Goal: Task Accomplishment & Management: Use online tool/utility

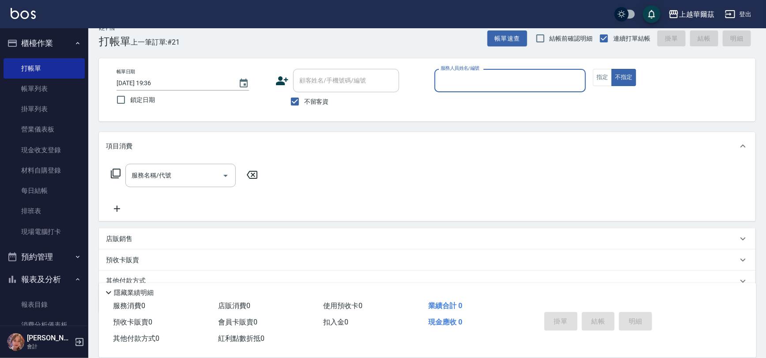
scroll to position [9, 0]
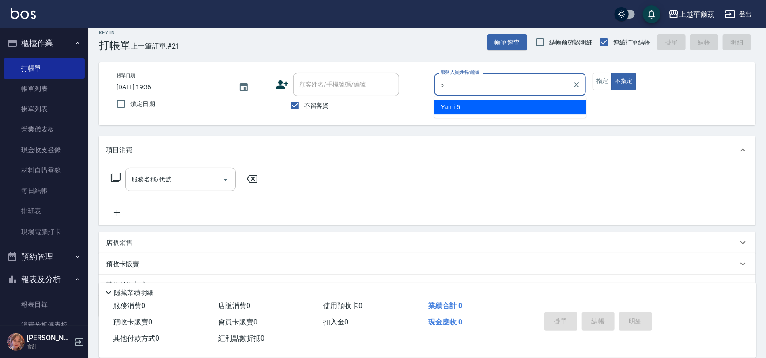
type input "5"
type button "false"
type input "Yami-5"
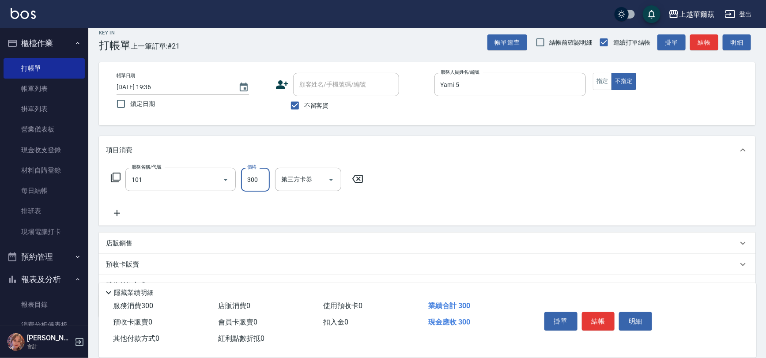
type input "洗髮300(101)"
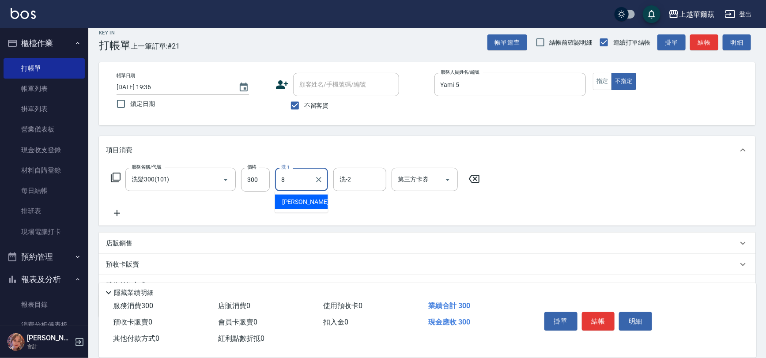
type input "[PERSON_NAME]-8"
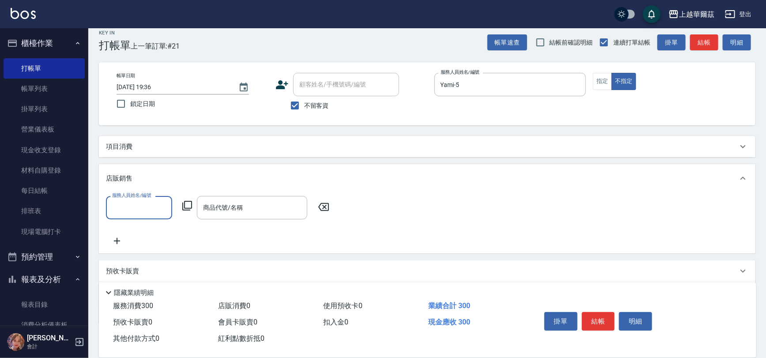
scroll to position [0, 0]
type input "[PERSON_NAME]-8"
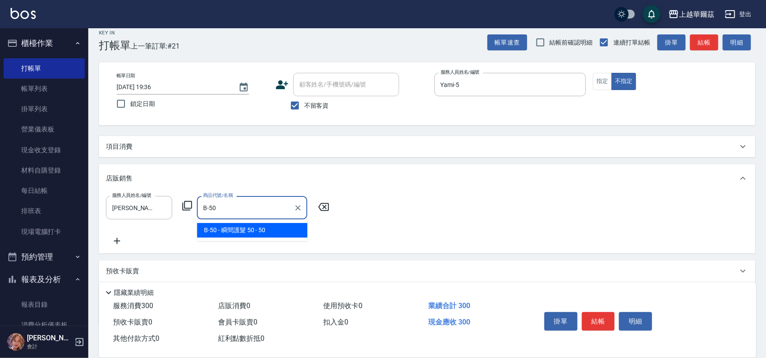
type input "瞬間護髮 50"
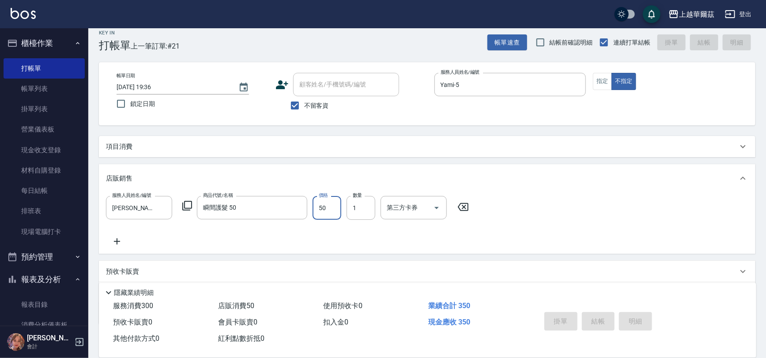
type input "[DATE] 20:11"
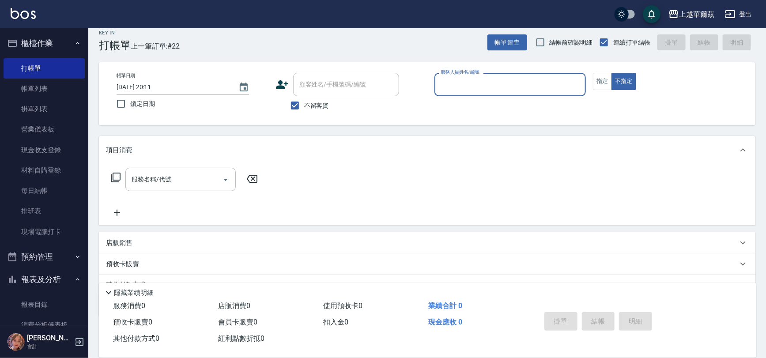
click at [42, 41] on button "櫃檯作業" at bounding box center [44, 43] width 81 height 23
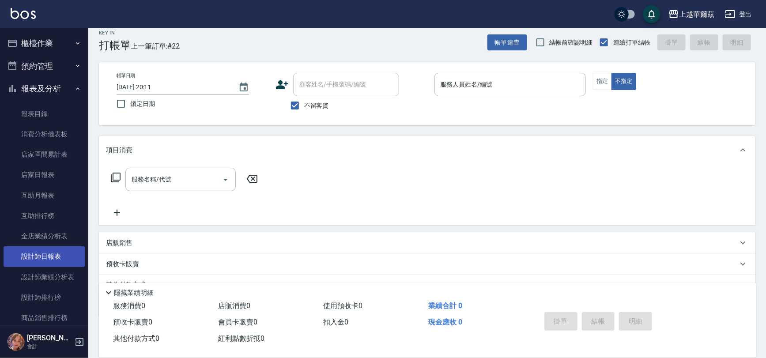
click at [62, 255] on link "設計師日報表" at bounding box center [44, 256] width 81 height 20
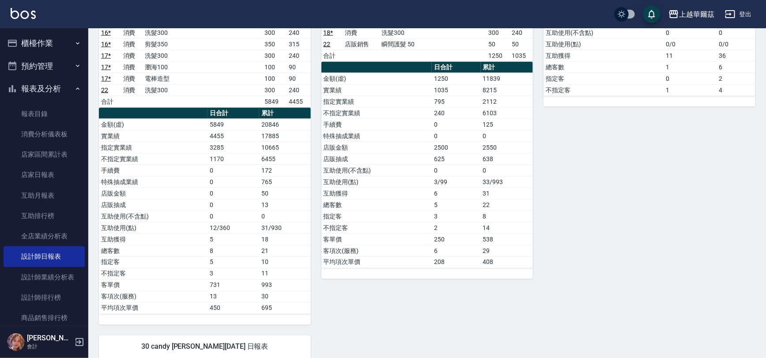
scroll to position [573, 0]
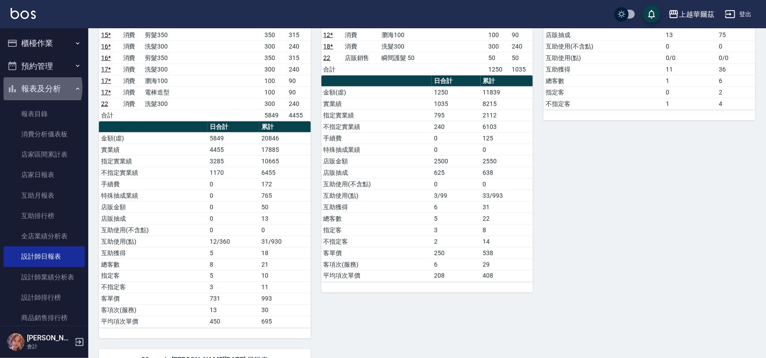
drag, startPoint x: 35, startPoint y: 88, endPoint x: 40, endPoint y: 65, distance: 23.0
click at [35, 87] on button "報表及分析" at bounding box center [44, 88] width 81 height 23
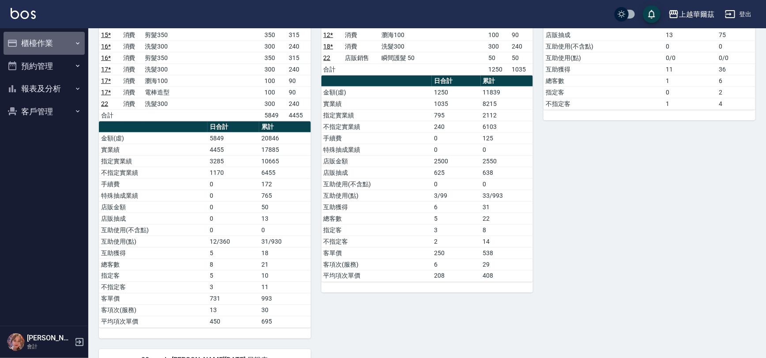
click at [45, 37] on button "櫃檯作業" at bounding box center [44, 43] width 81 height 23
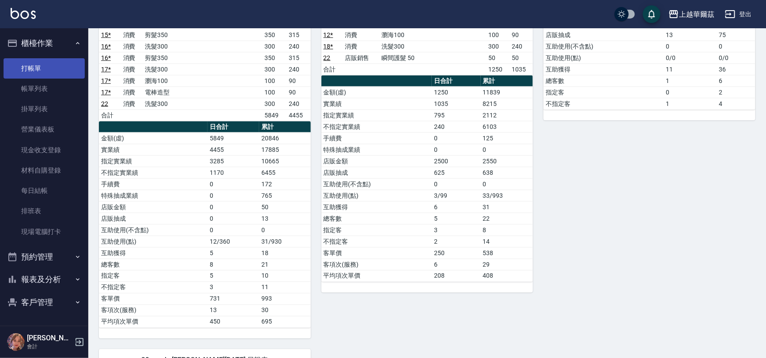
click at [53, 64] on link "打帳單" at bounding box center [44, 68] width 81 height 20
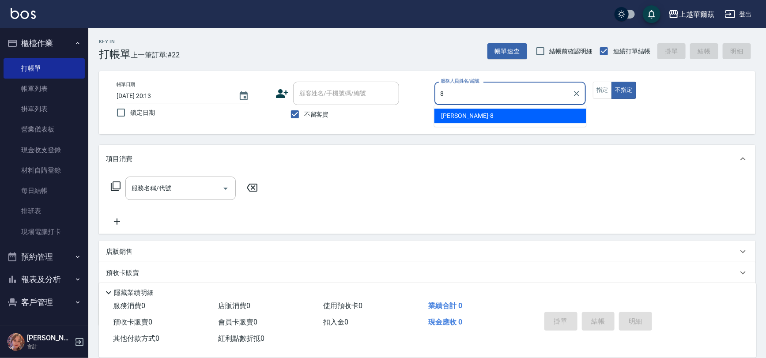
type input "8"
type button "false"
type input "[PERSON_NAME]-8"
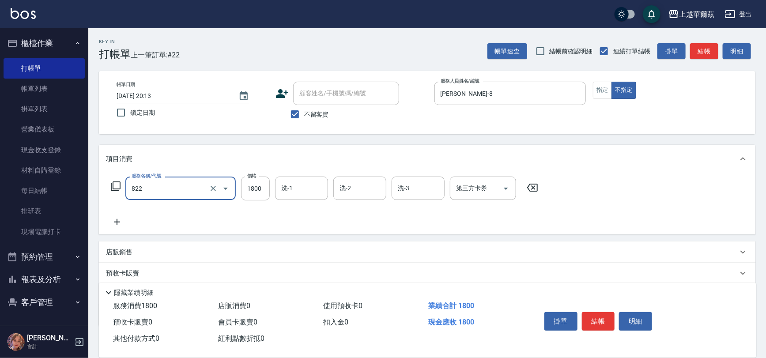
type input "中草藥1800(822)"
type input "2100"
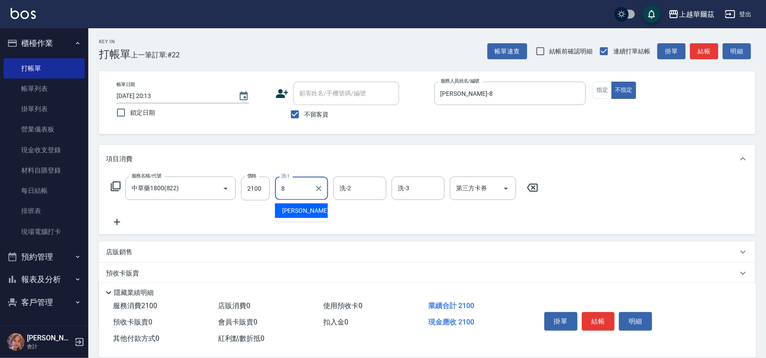
type input "[PERSON_NAME]-8"
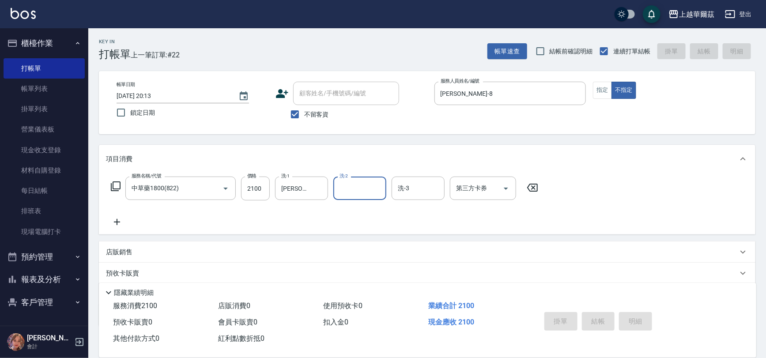
type input "[DATE] 20:14"
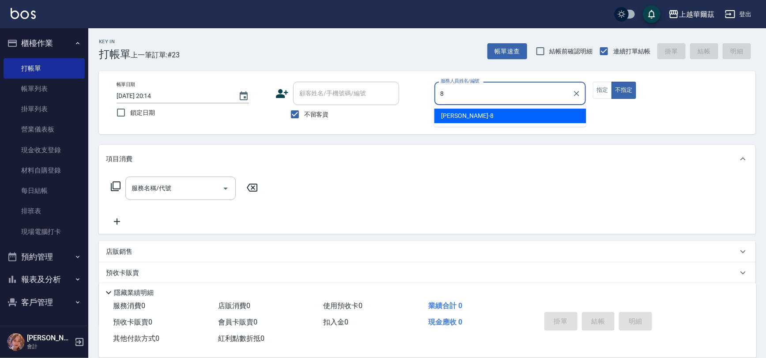
type input "[PERSON_NAME]-8"
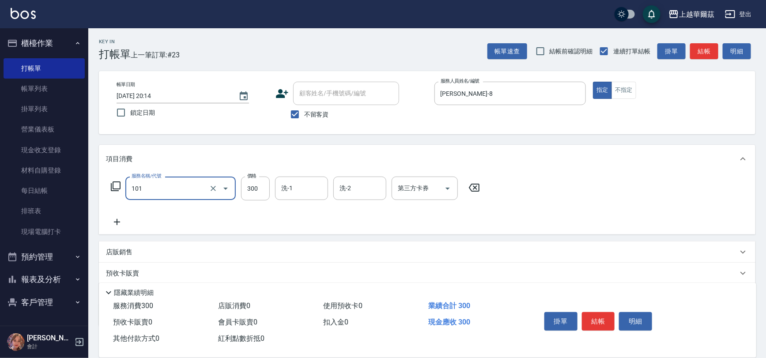
type input "洗髮300(101)"
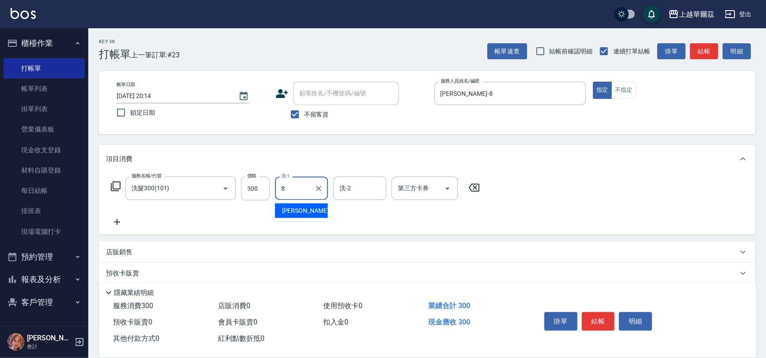
type input "[PERSON_NAME]-8"
click at [320, 194] on button "Clear" at bounding box center [319, 188] width 12 height 12
type input "candy-30"
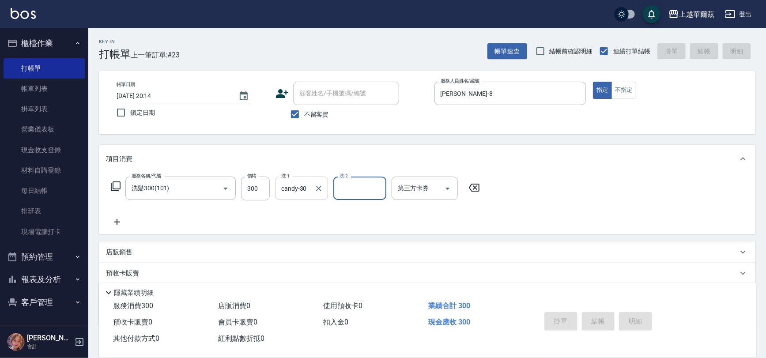
type input "[DATE] 20:21"
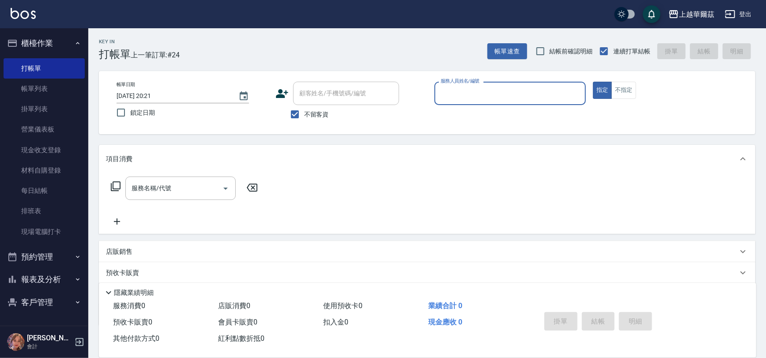
click at [67, 31] on ul "櫃檯作業 打帳單 帳單列表 掛單列表 營業儀表板 現金收支登錄 材料自購登錄 每日結帳 排班表 現場電腦打卡 預約管理 預約管理 單日預約紀錄 單週預約紀錄 …" at bounding box center [44, 172] width 81 height 289
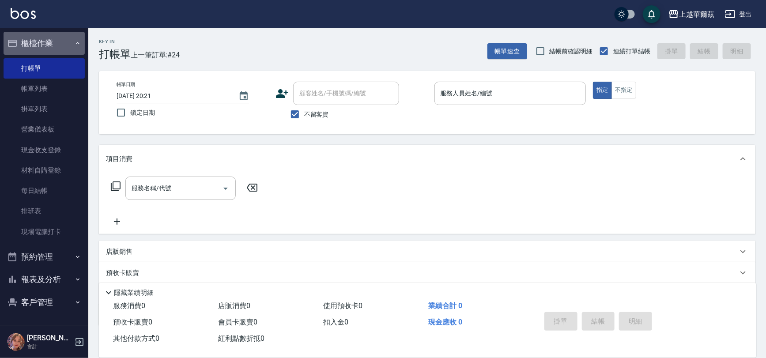
click at [66, 38] on button "櫃檯作業" at bounding box center [44, 43] width 81 height 23
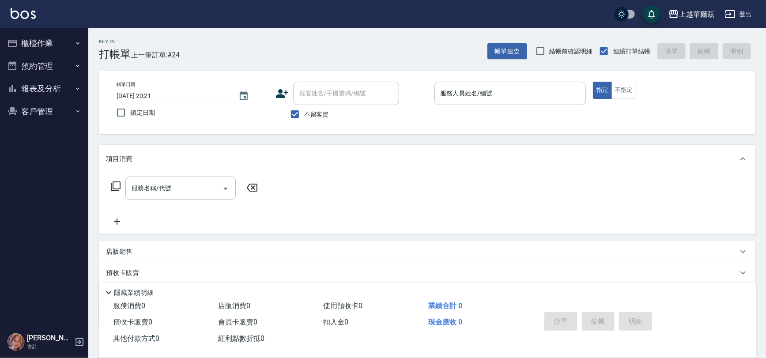
click at [43, 84] on button "報表及分析" at bounding box center [44, 88] width 81 height 23
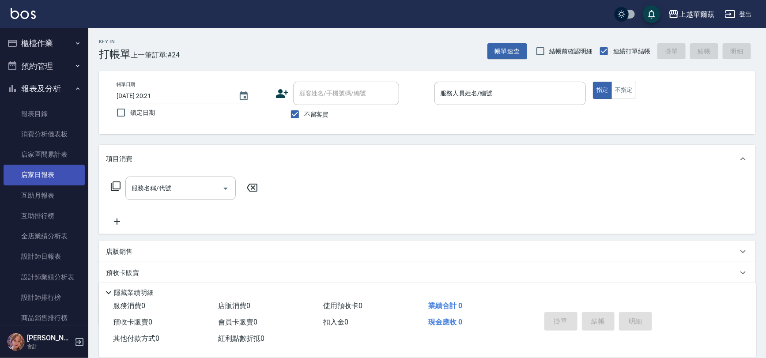
click at [42, 171] on link "店家日報表" at bounding box center [44, 175] width 81 height 20
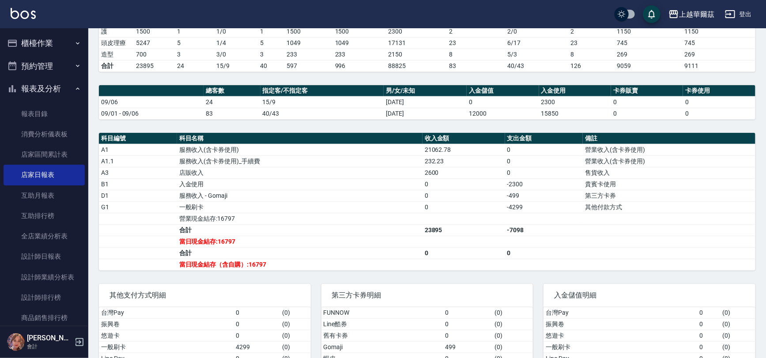
scroll to position [227, 0]
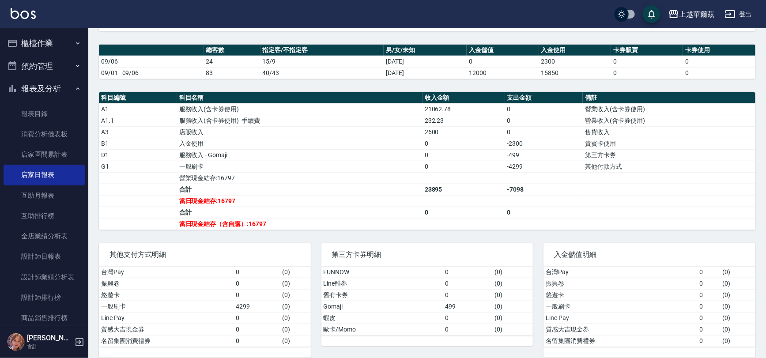
click at [53, 90] on button "報表及分析" at bounding box center [44, 88] width 81 height 23
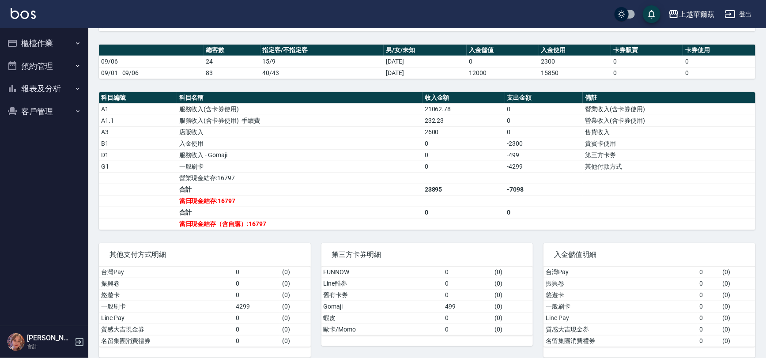
click at [45, 44] on button "櫃檯作業" at bounding box center [44, 43] width 81 height 23
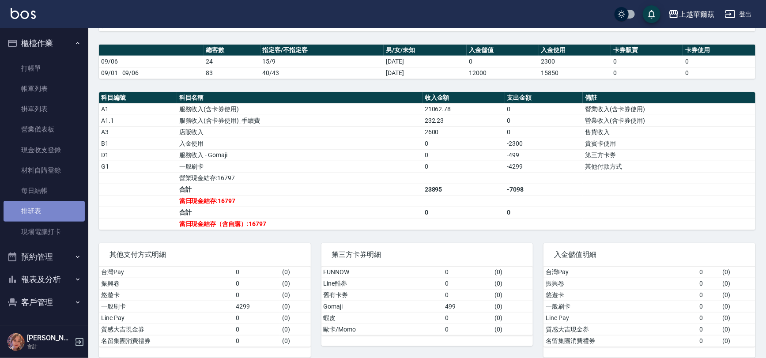
click at [49, 212] on link "排班表" at bounding box center [44, 211] width 81 height 20
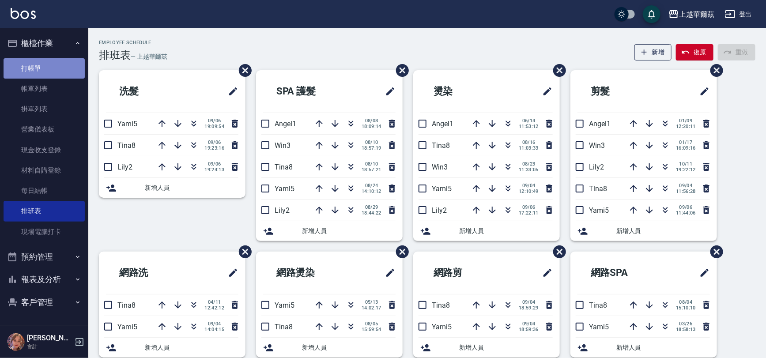
click at [37, 67] on link "打帳單" at bounding box center [44, 68] width 81 height 20
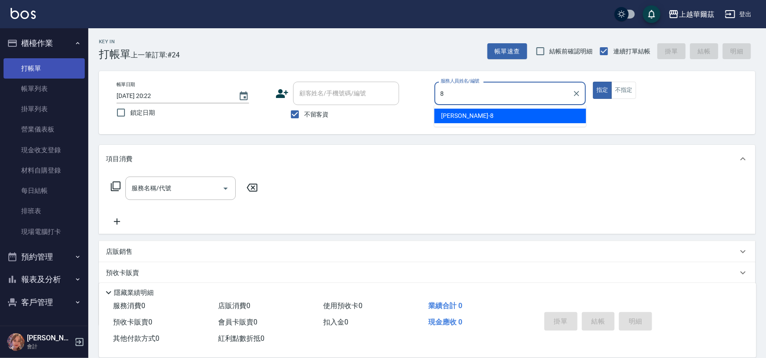
type input "8"
type button "true"
type input "[PERSON_NAME]-8"
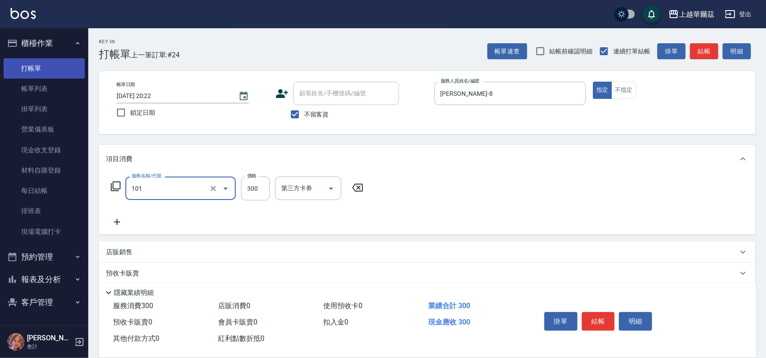
type input "洗髮300(101)"
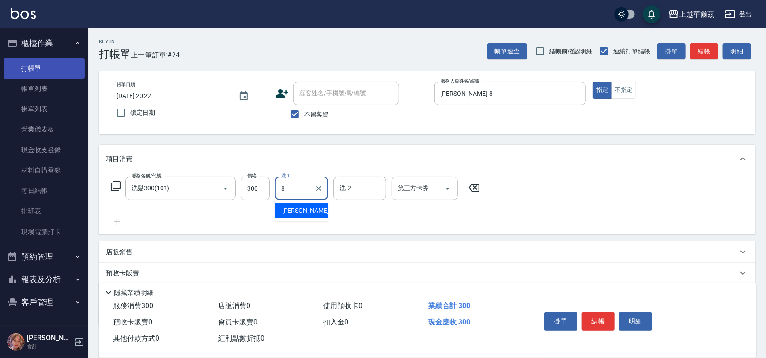
type input "[PERSON_NAME]-8"
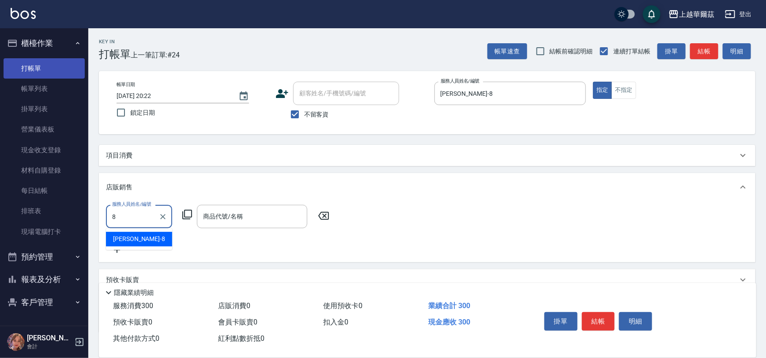
type input "[PERSON_NAME]-8"
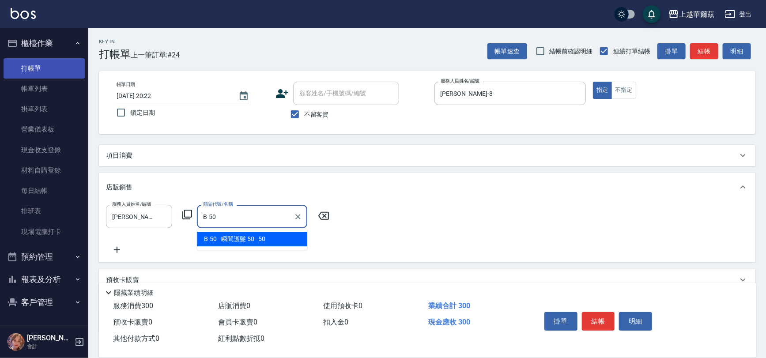
type input "瞬間護髮 50"
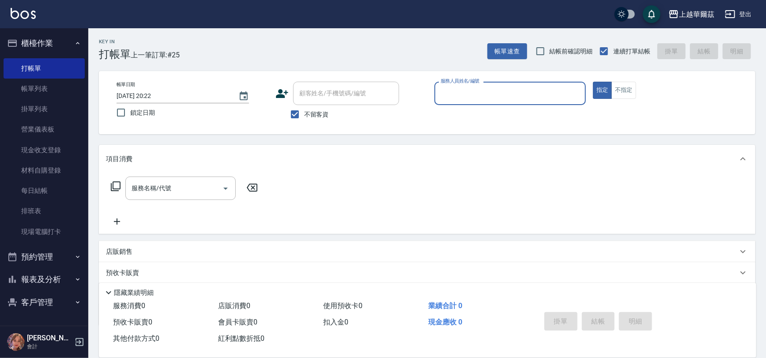
click at [44, 36] on button "櫃檯作業" at bounding box center [44, 43] width 81 height 23
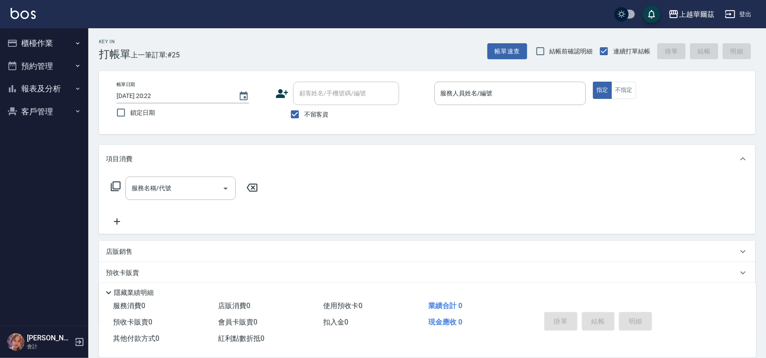
click at [55, 88] on button "報表及分析" at bounding box center [44, 88] width 81 height 23
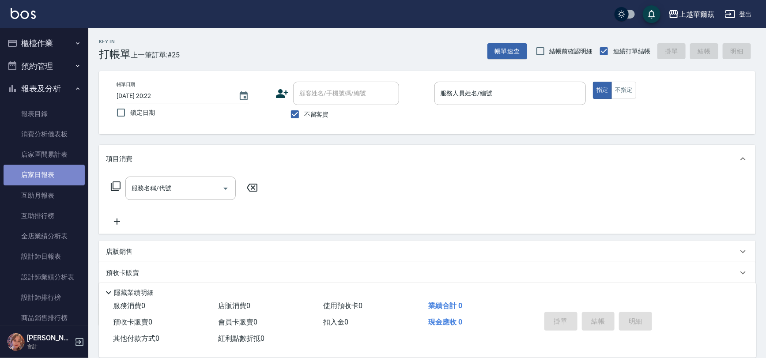
click at [59, 177] on link "店家日報表" at bounding box center [44, 175] width 81 height 20
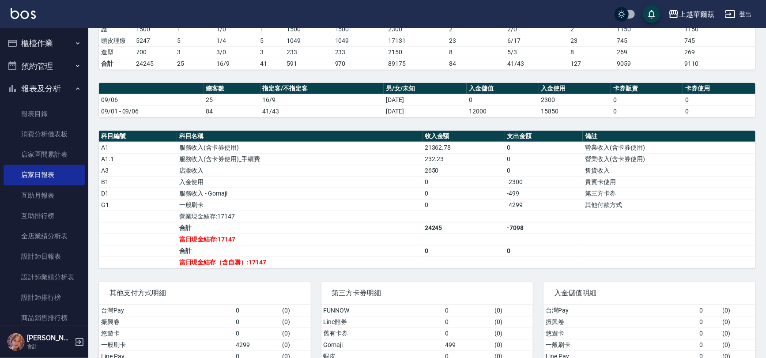
scroll to position [190, 0]
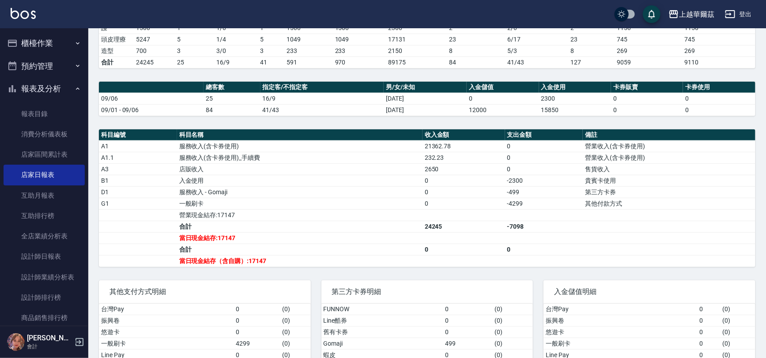
click at [38, 89] on button "報表及分析" at bounding box center [44, 88] width 81 height 23
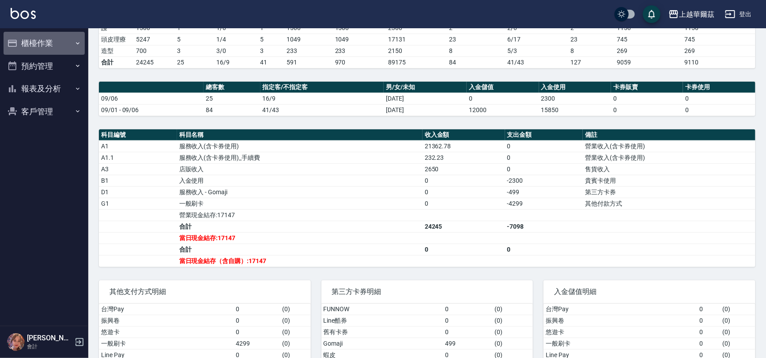
click at [43, 43] on button "櫃檯作業" at bounding box center [44, 43] width 81 height 23
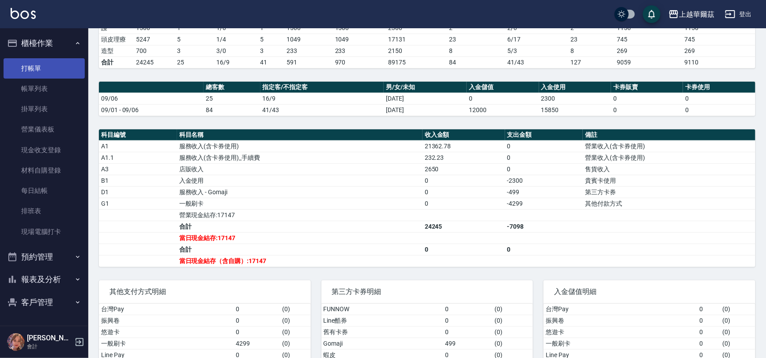
click at [53, 68] on link "打帳單" at bounding box center [44, 68] width 81 height 20
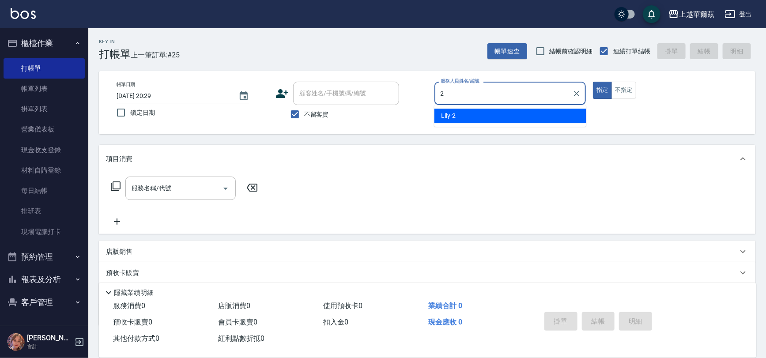
type input "2"
type button "true"
type input "Lily-2"
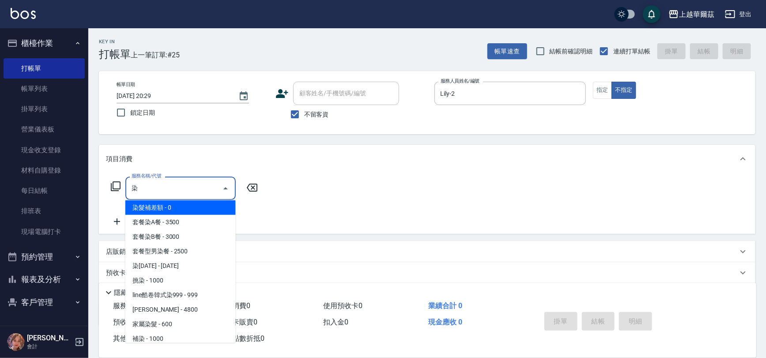
scroll to position [91, 0]
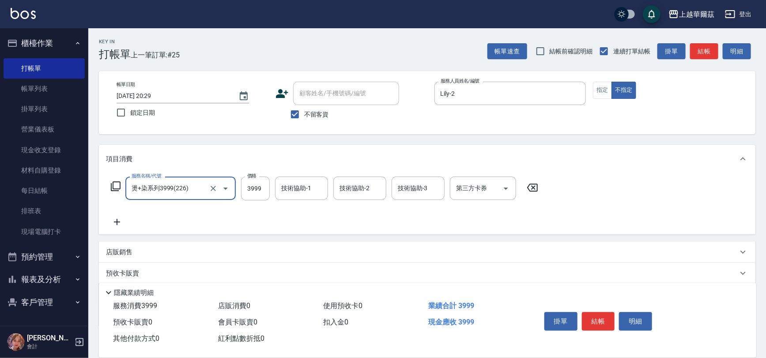
type input "燙+染系列3999(226)"
click at [262, 186] on input "52999" at bounding box center [255, 189] width 29 height 24
type input "5299"
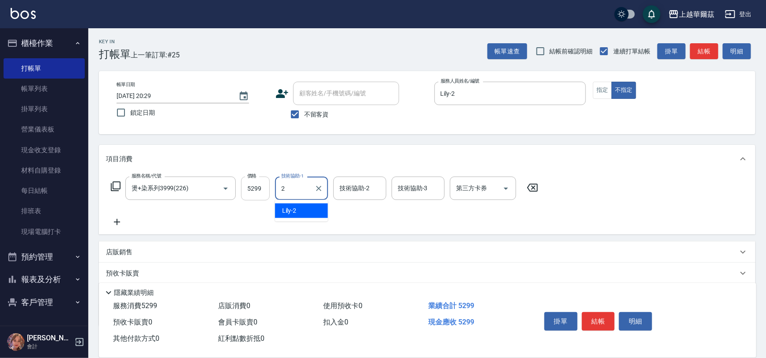
type input "Lily-2"
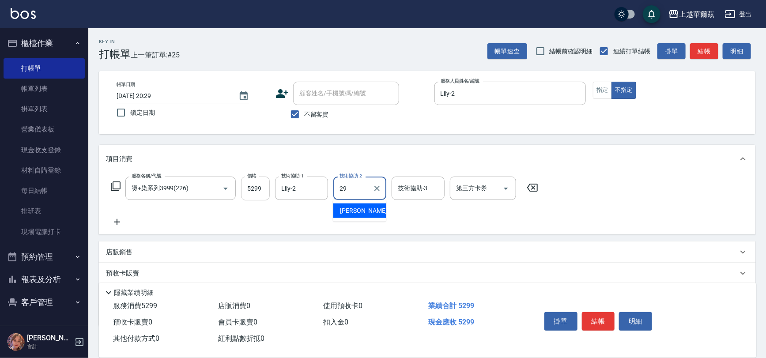
type input "[PERSON_NAME]-29"
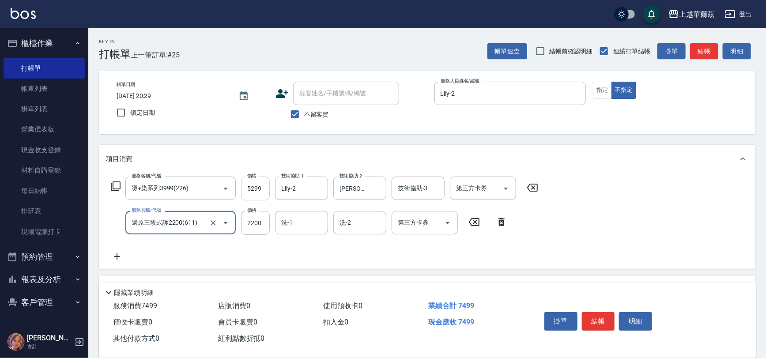
type input "還原三段式護2200(611)"
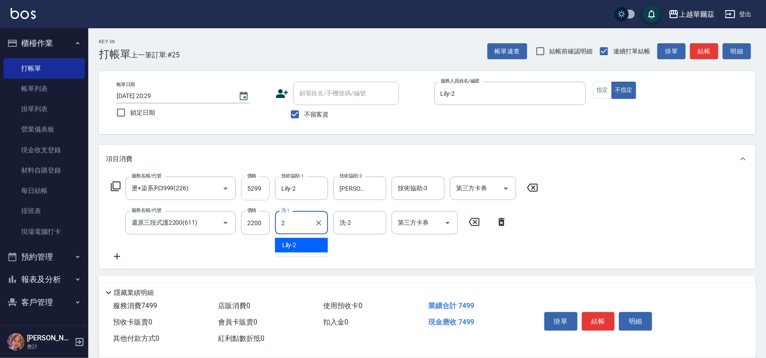
type input "Lily-2"
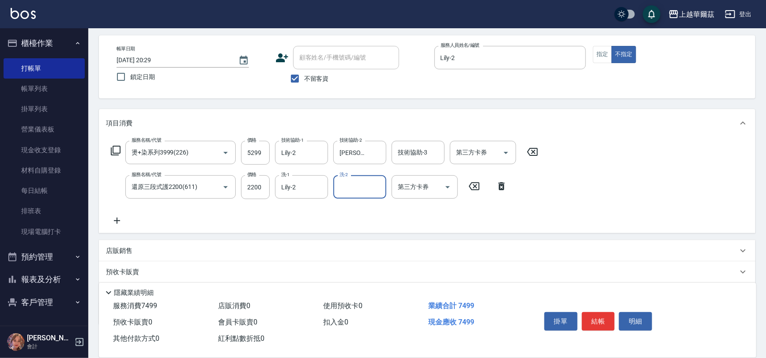
scroll to position [86, 0]
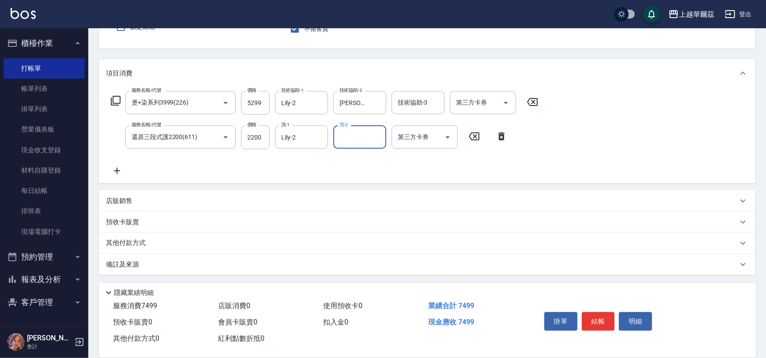
click at [172, 243] on div "其他付款方式" at bounding box center [422, 244] width 632 height 10
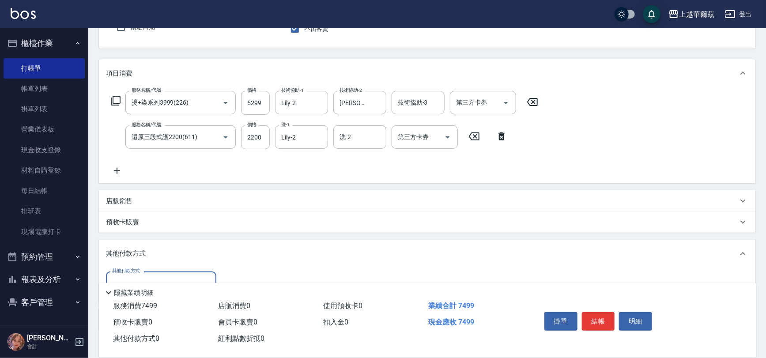
scroll to position [141, 0]
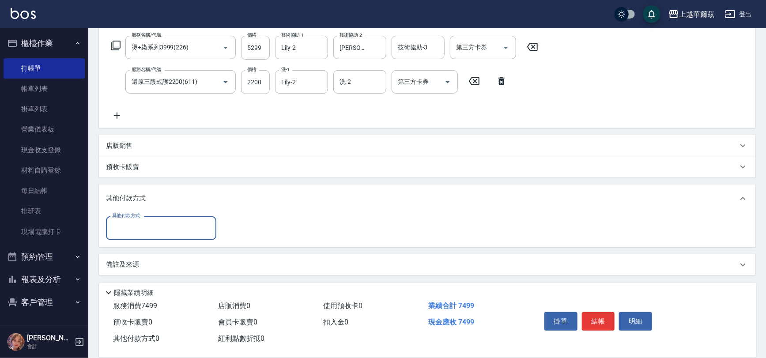
click at [202, 227] on input "其他付款方式" at bounding box center [161, 227] width 102 height 15
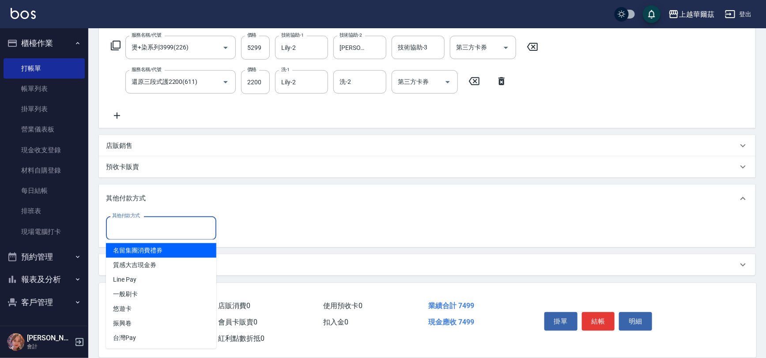
click at [202, 227] on input "其他付款方式" at bounding box center [161, 227] width 102 height 15
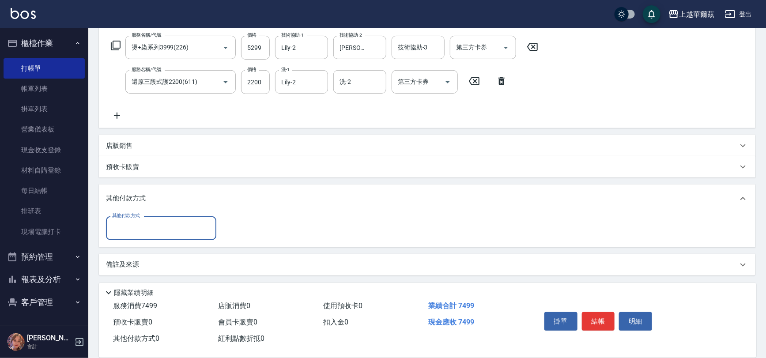
click at [286, 197] on div "其他付款方式" at bounding box center [422, 199] width 632 height 10
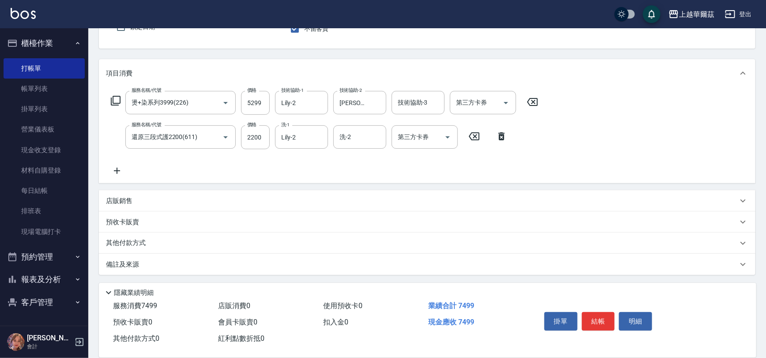
scroll to position [86, 0]
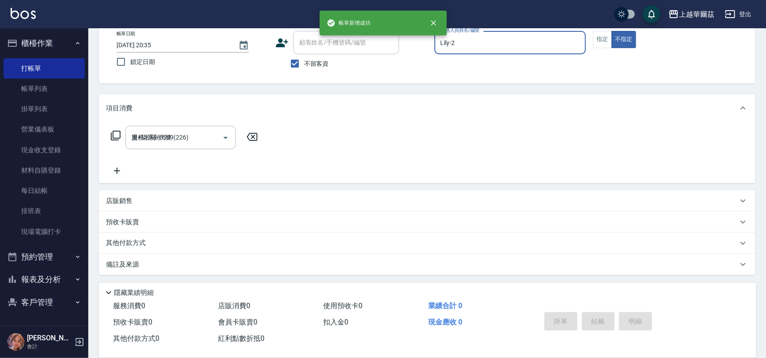
type input "[DATE] 20:35"
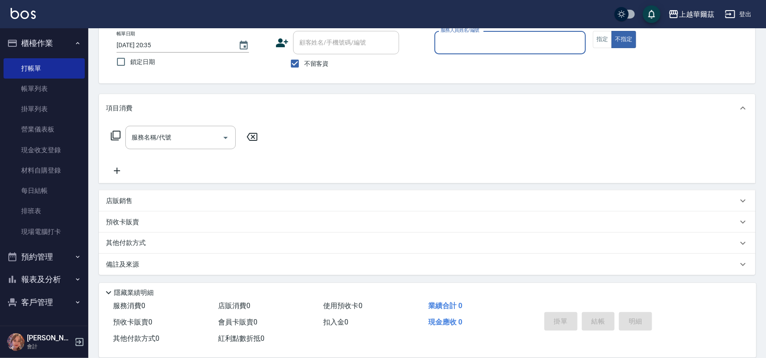
click at [43, 38] on button "櫃檯作業" at bounding box center [44, 43] width 81 height 23
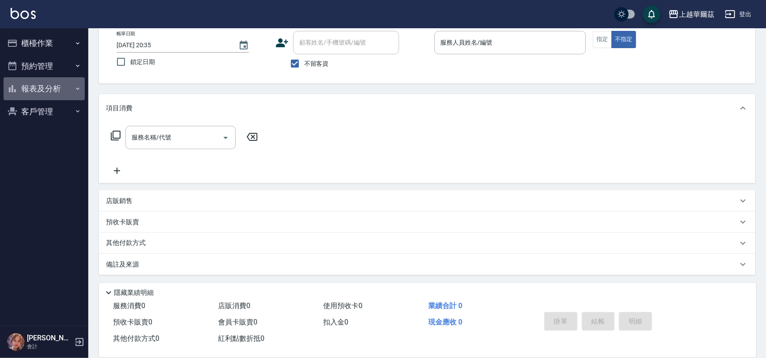
click at [65, 91] on button "報表及分析" at bounding box center [44, 88] width 81 height 23
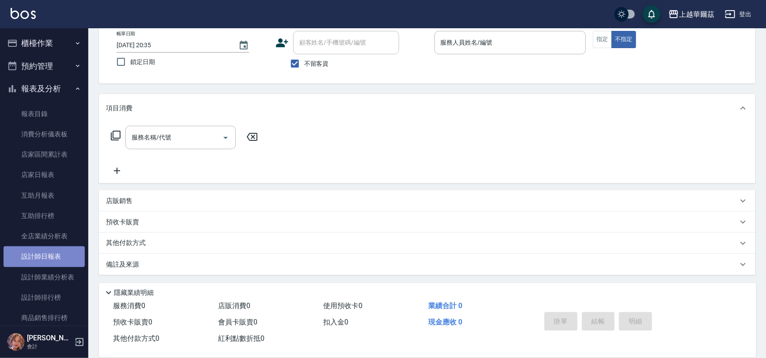
click at [57, 254] on link "設計師日報表" at bounding box center [44, 256] width 81 height 20
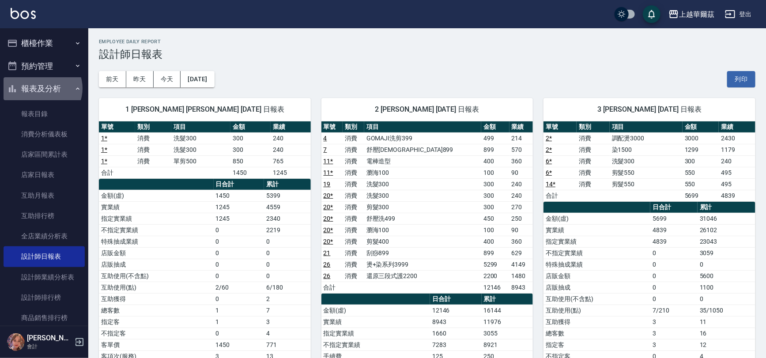
click at [42, 88] on button "報表及分析" at bounding box center [44, 88] width 81 height 23
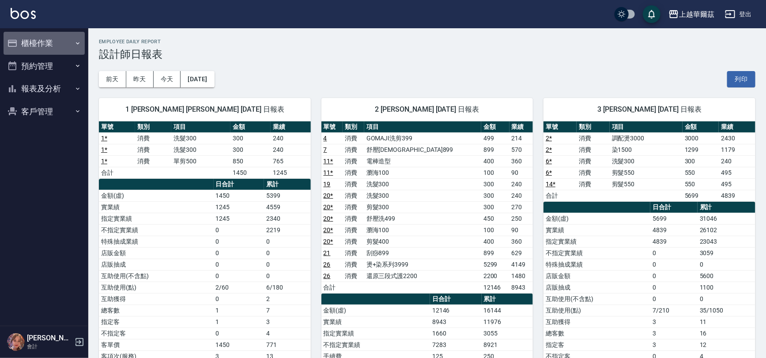
click at [64, 42] on button "櫃檯作業" at bounding box center [44, 43] width 81 height 23
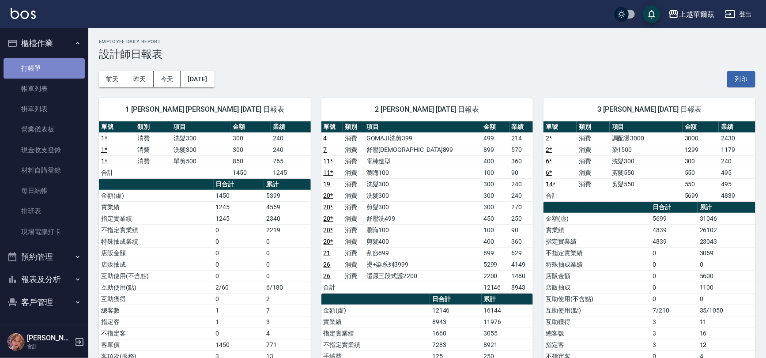
click at [63, 63] on link "打帳單" at bounding box center [44, 68] width 81 height 20
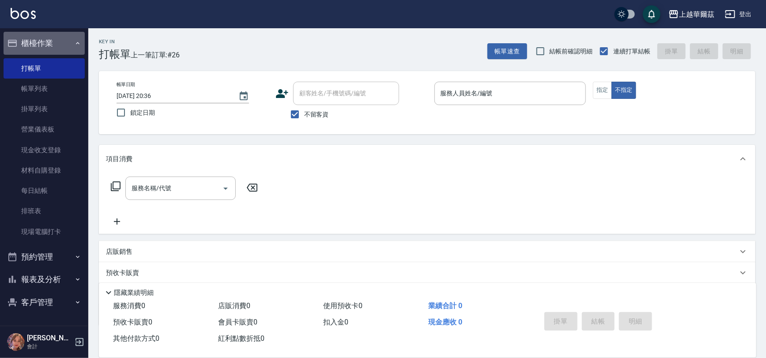
click at [48, 42] on button "櫃檯作業" at bounding box center [44, 43] width 81 height 23
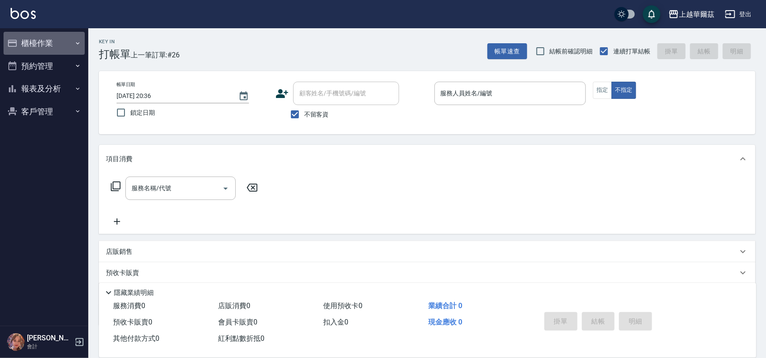
click at [62, 46] on button "櫃檯作業" at bounding box center [44, 43] width 81 height 23
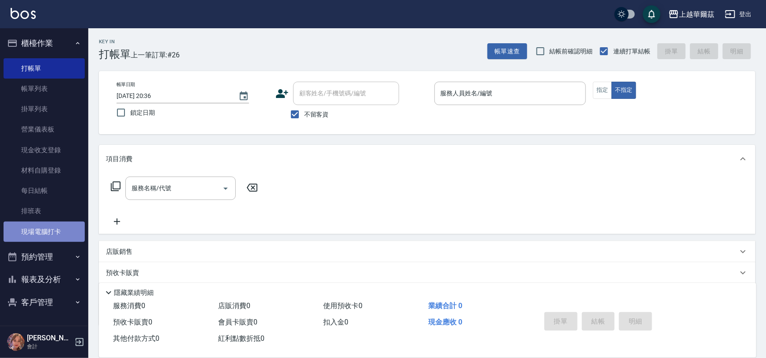
click at [52, 235] on link "現場電腦打卡" at bounding box center [44, 232] width 81 height 20
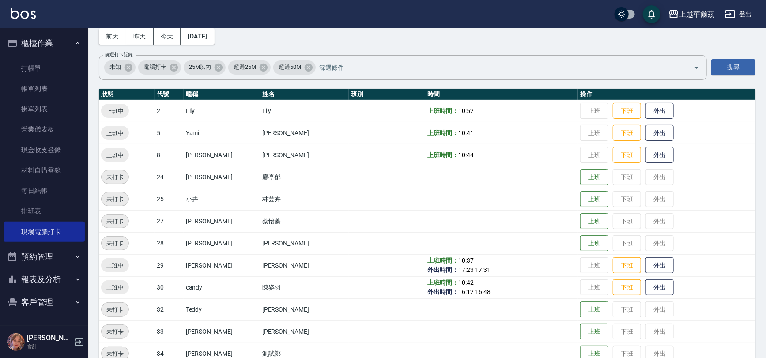
scroll to position [46, 0]
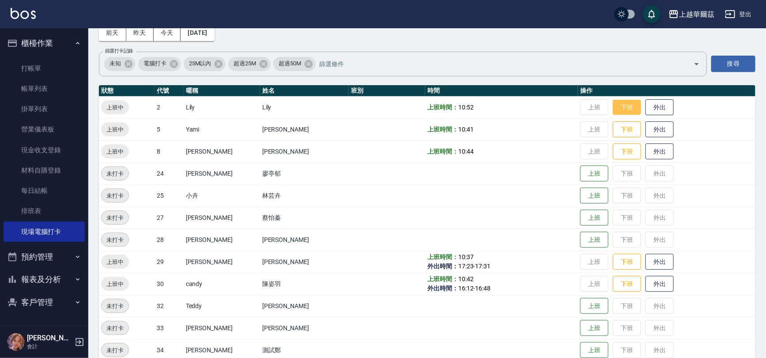
click at [613, 110] on button "下班" at bounding box center [627, 107] width 28 height 15
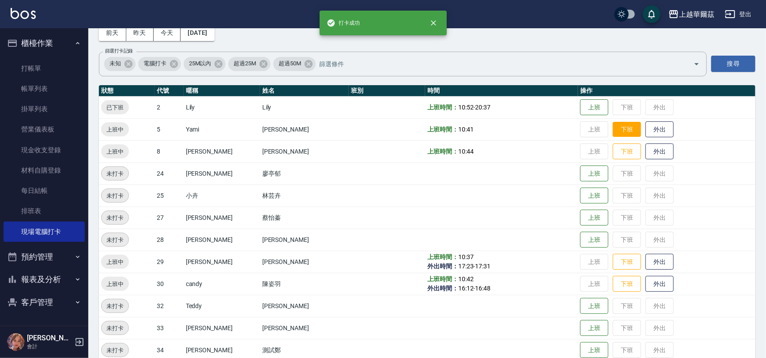
click at [613, 129] on button "下班" at bounding box center [627, 129] width 28 height 15
click at [613, 153] on button "下班" at bounding box center [627, 151] width 28 height 15
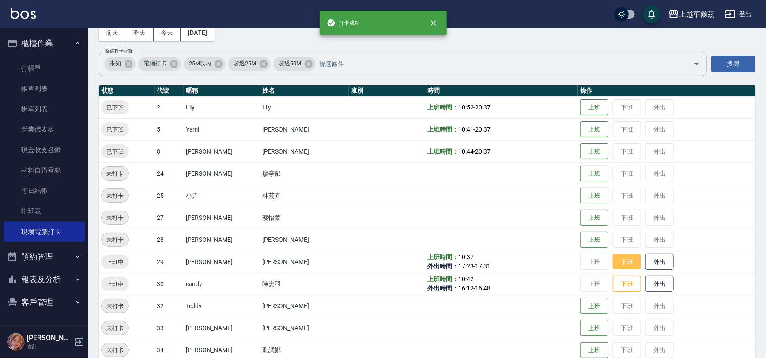
click at [616, 258] on button "下班" at bounding box center [627, 261] width 28 height 15
click at [613, 285] on button "下班" at bounding box center [627, 284] width 28 height 15
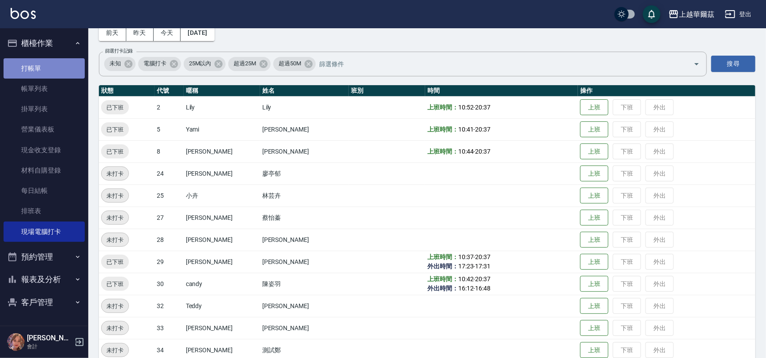
click at [41, 73] on link "打帳單" at bounding box center [44, 68] width 81 height 20
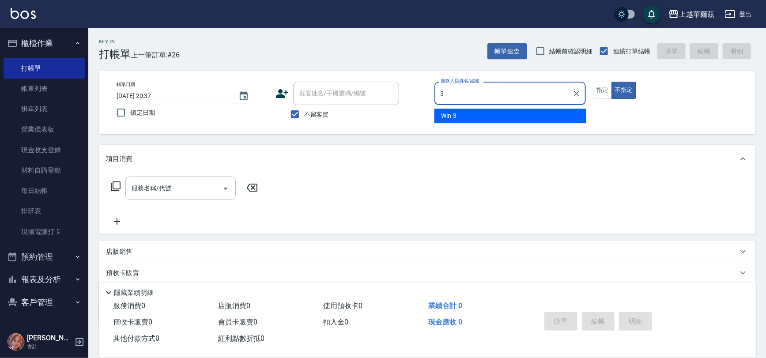
type input "Win-3"
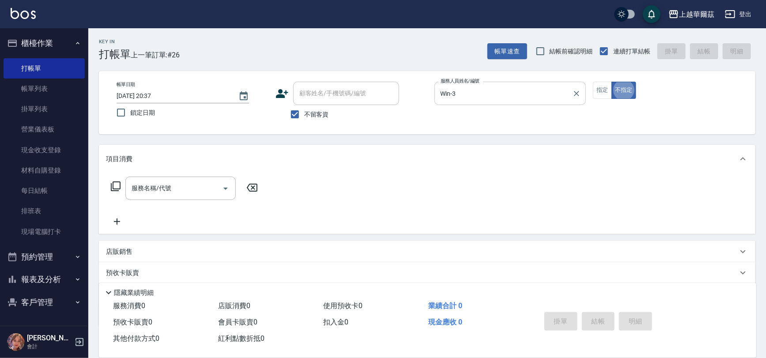
type button "false"
click at [32, 41] on button "櫃檯作業" at bounding box center [44, 43] width 81 height 23
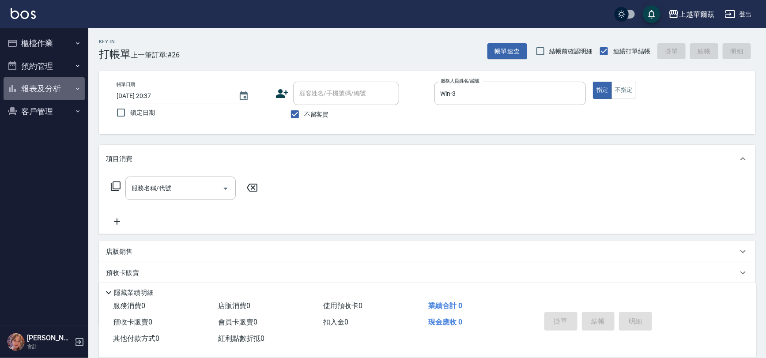
click at [61, 88] on button "報表及分析" at bounding box center [44, 88] width 81 height 23
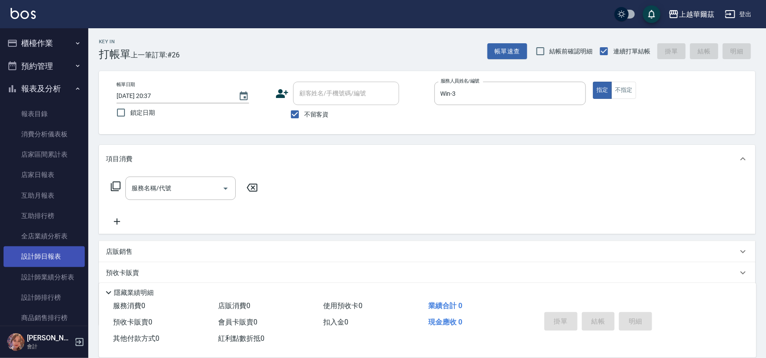
drag, startPoint x: 51, startPoint y: 252, endPoint x: 46, endPoint y: 259, distance: 8.9
click at [52, 252] on link "設計師日報表" at bounding box center [44, 256] width 81 height 20
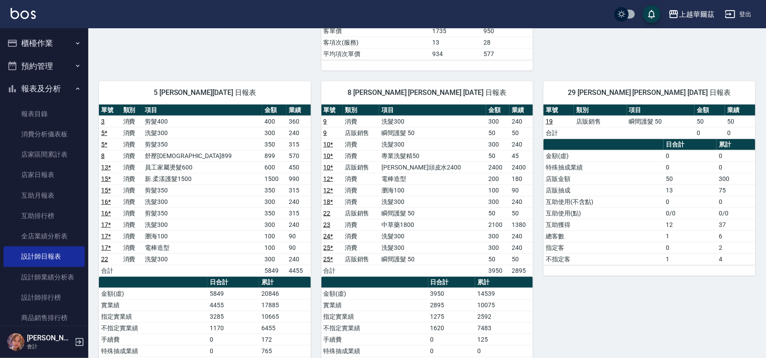
scroll to position [486, 0]
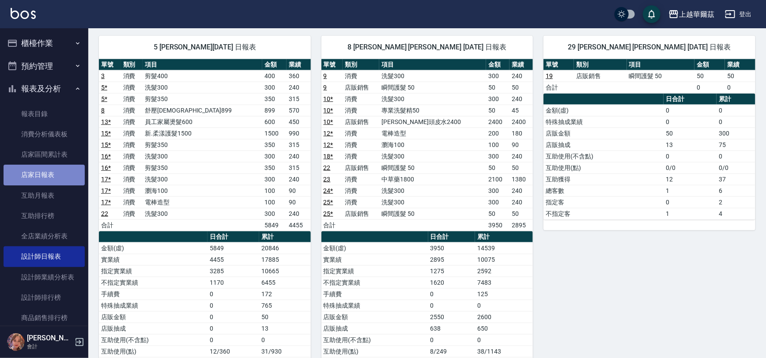
click at [61, 176] on link "店家日報表" at bounding box center [44, 175] width 81 height 20
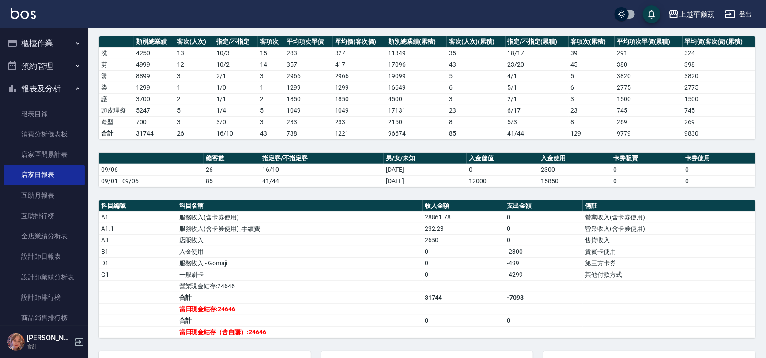
scroll to position [140, 0]
